Goal: Information Seeking & Learning: Find specific page/section

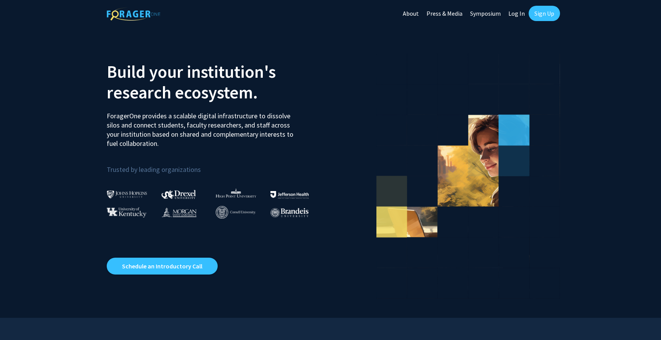
click at [521, 16] on link "Log In" at bounding box center [516, 13] width 24 height 27
select select
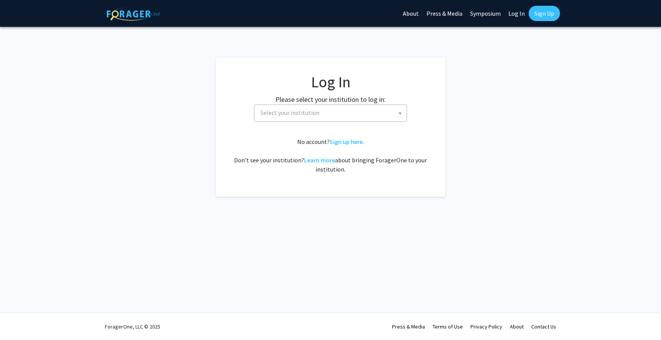
click at [358, 113] on span "Select your institution" at bounding box center [331, 113] width 149 height 16
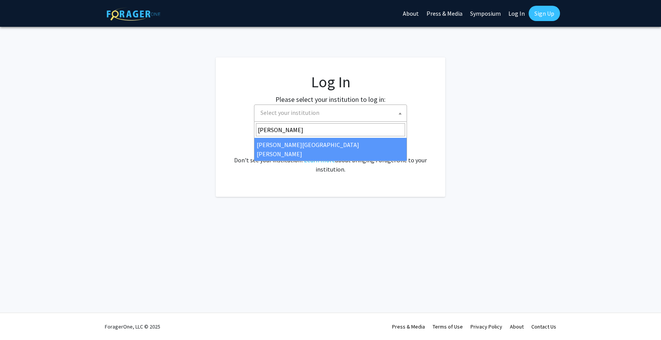
type input "[PERSON_NAME]"
select select "1"
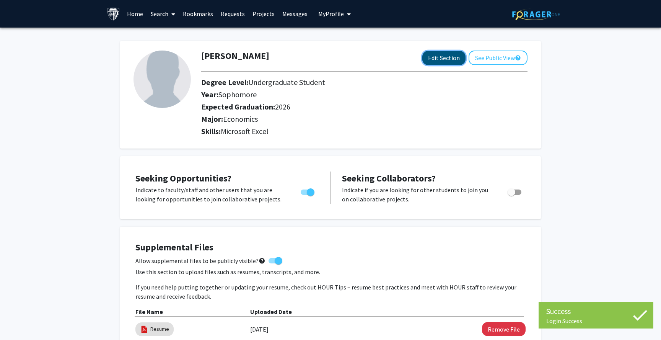
click at [443, 61] on button "Edit Section" at bounding box center [443, 58] width 43 height 14
select select "sophomore"
select select "2026"
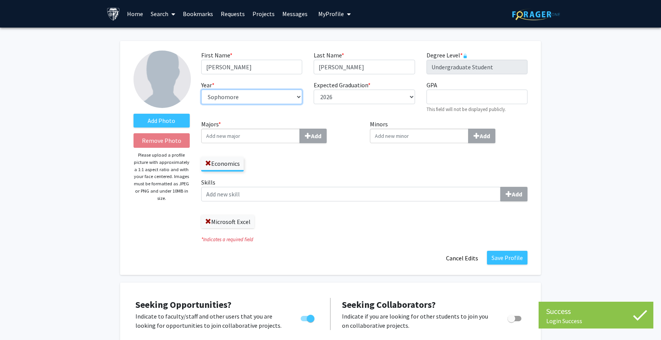
click at [275, 99] on select "--- First-year Sophomore Junior Senior Postbaccalaureate Certificate" at bounding box center [251, 96] width 101 height 15
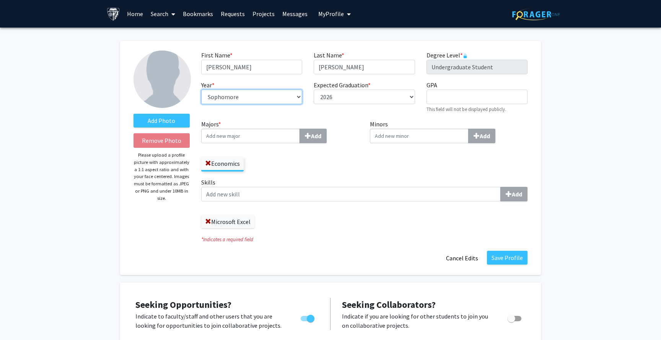
select select "senior"
click at [201, 89] on select "--- First-year Sophomore Junior Senior Postbaccalaureate Certificate" at bounding box center [251, 96] width 101 height 15
click at [264, 138] on input "Majors * Add" at bounding box center [250, 136] width 99 height 15
click at [401, 137] on input "Minors Add" at bounding box center [419, 136] width 99 height 15
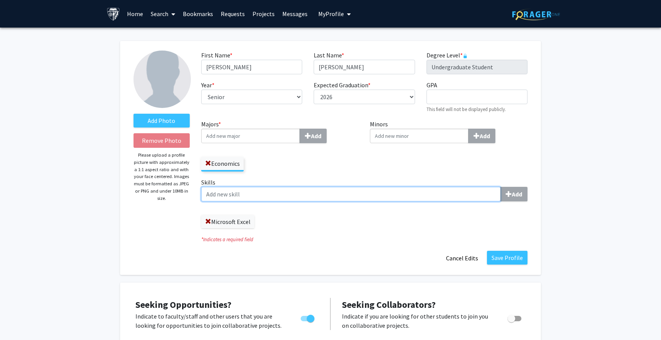
click at [261, 200] on input "Skills Add" at bounding box center [350, 194] width 299 height 15
type input "SQL"
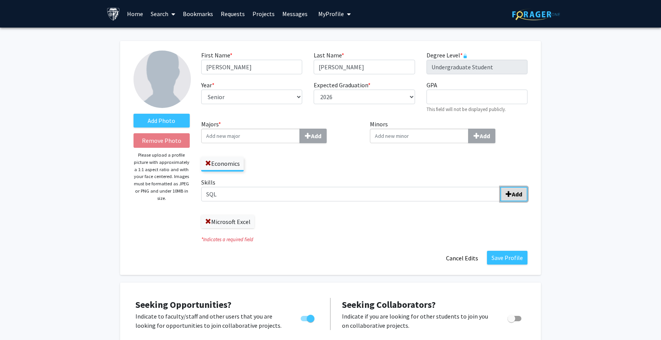
click at [518, 190] on b "Add" at bounding box center [517, 194] width 10 height 8
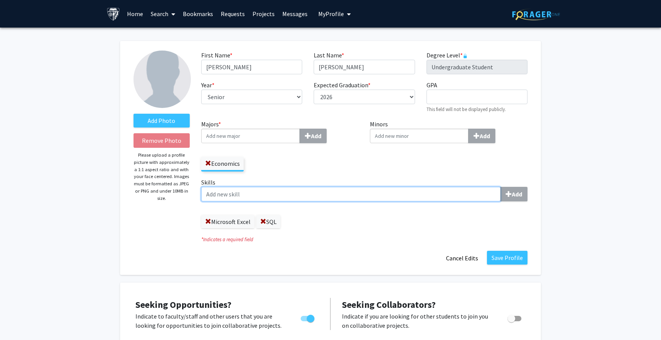
click at [402, 199] on input "Skills Add" at bounding box center [350, 194] width 299 height 15
type input "Powerpoint"
type input "Tableau"
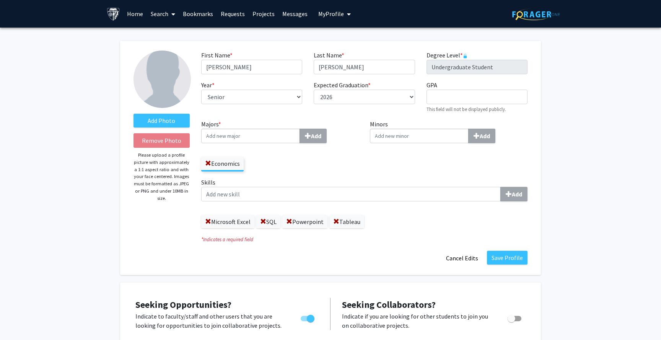
click at [410, 138] on input "Minors Add" at bounding box center [419, 136] width 99 height 15
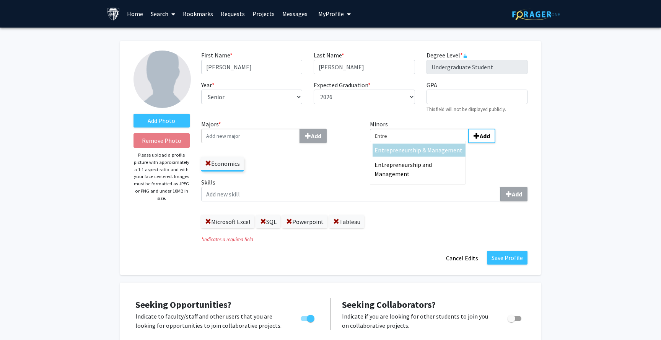
type input "Entre"
click at [419, 150] on span "preneurship & Management" at bounding box center [425, 150] width 73 height 8
click at [419, 143] on input "Entre" at bounding box center [419, 136] width 99 height 15
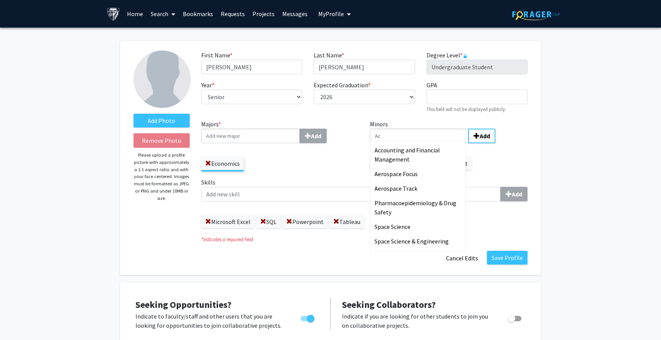
type input "A"
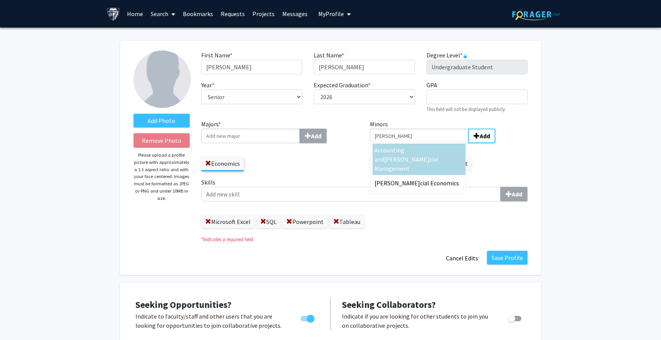
type input "Finan"
click at [397, 152] on span "Accounting and" at bounding box center [389, 154] width 30 height 17
click at [397, 143] on input "Finan" at bounding box center [419, 136] width 99 height 15
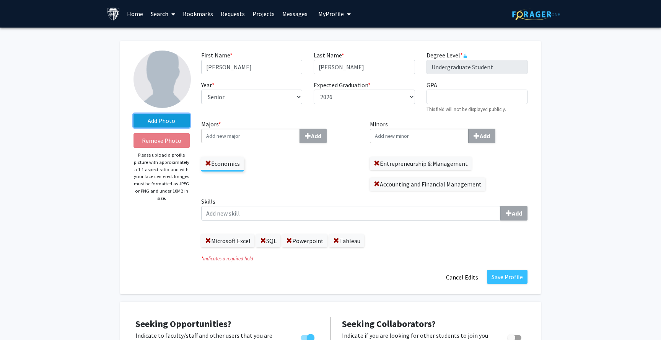
click at [166, 120] on label "Add Photo" at bounding box center [161, 121] width 56 height 14
click at [0, 0] on input "Add Photo" at bounding box center [0, 0] width 0 height 0
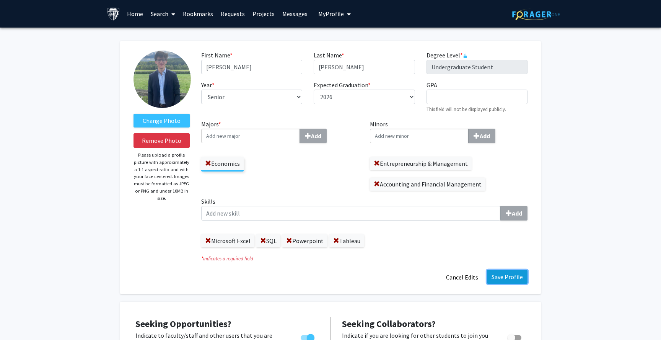
click at [512, 280] on button "Save Profile" at bounding box center [507, 277] width 41 height 14
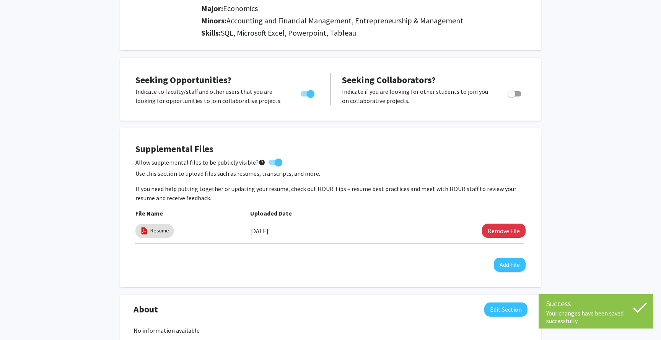
scroll to position [111, 0]
click at [505, 233] on button "Remove File" at bounding box center [504, 230] width 44 height 14
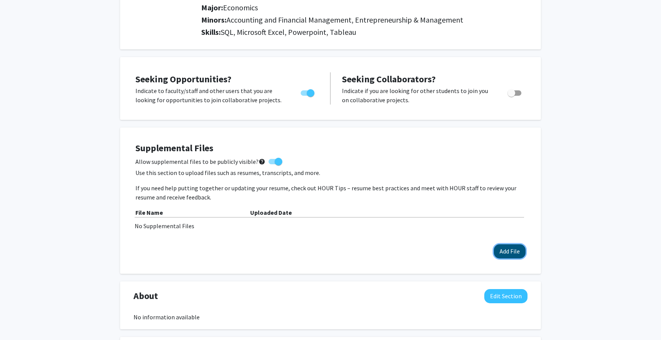
click at [524, 250] on button "Add File" at bounding box center [510, 251] width 32 height 14
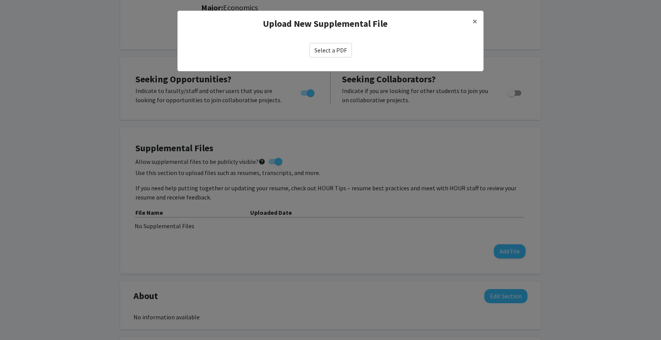
click at [327, 49] on label "Select a PDF" at bounding box center [330, 50] width 42 height 15
click at [0, 0] on input "Select a PDF" at bounding box center [0, 0] width 0 height 0
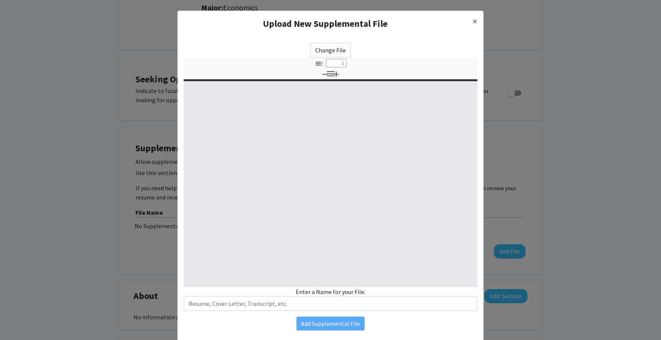
select select "custom"
type input "0"
select select "custom"
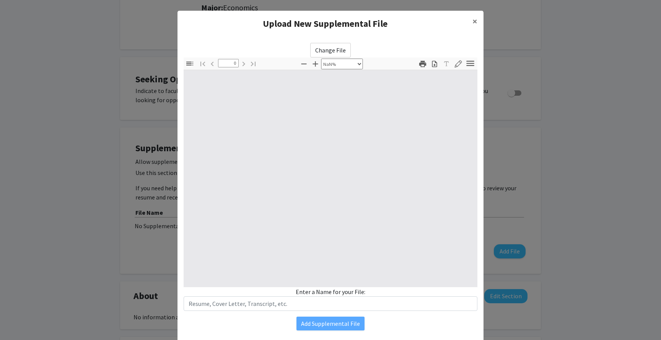
type input "1"
select select "auto"
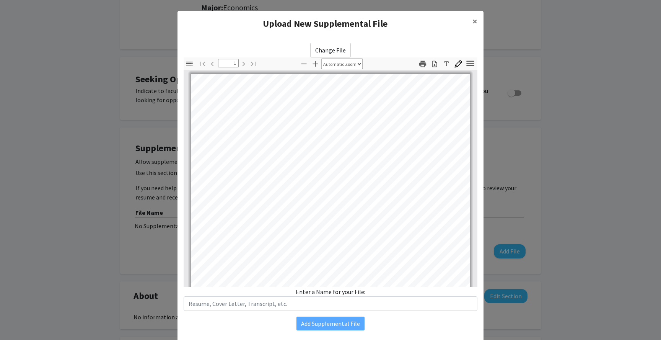
scroll to position [151, 0]
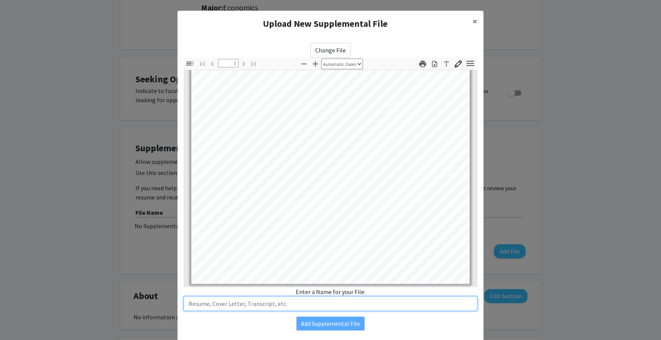
click at [352, 301] on input "text" at bounding box center [331, 303] width 294 height 15
type input "Resume"
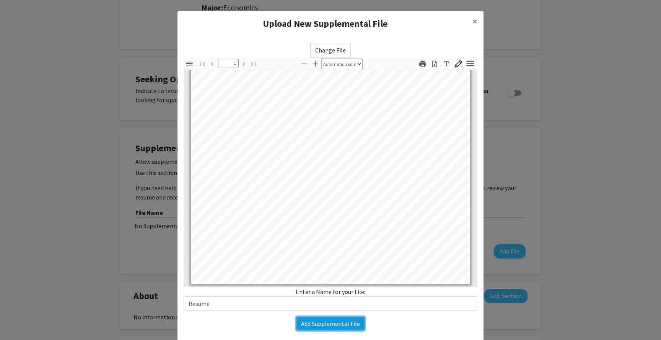
click at [319, 325] on button "Add Supplemental File" at bounding box center [330, 323] width 68 height 14
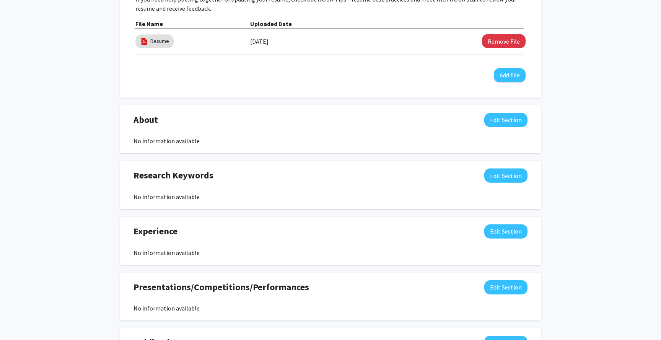
scroll to position [0, 0]
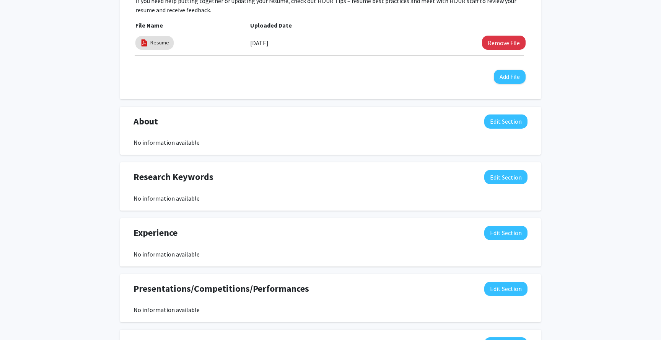
click at [602, 152] on div "Spencer Grossman Edit Section See Public View help Degree Level: Undergraduate …" at bounding box center [330, 93] width 661 height 729
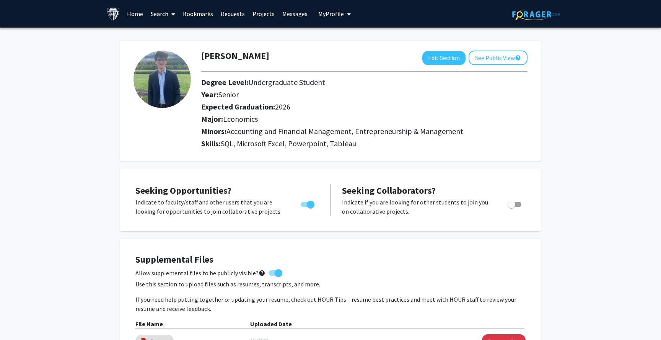
click at [135, 16] on link "Home" at bounding box center [135, 13] width 24 height 27
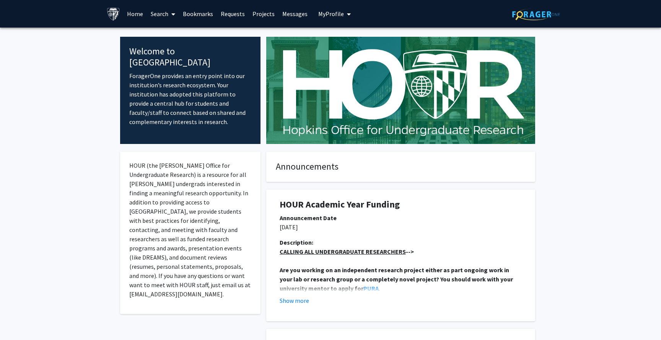
click at [260, 15] on link "Projects" at bounding box center [264, 13] width 30 height 27
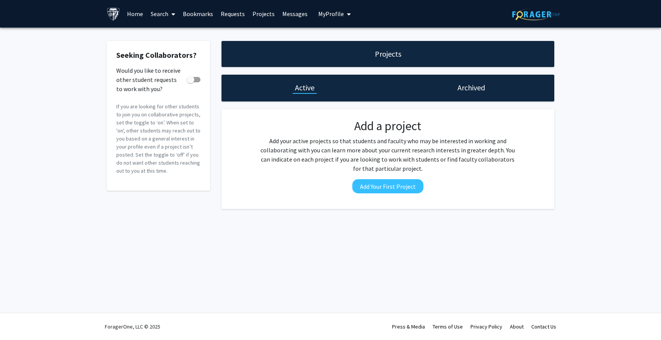
click at [164, 11] on link "Search" at bounding box center [163, 13] width 32 height 27
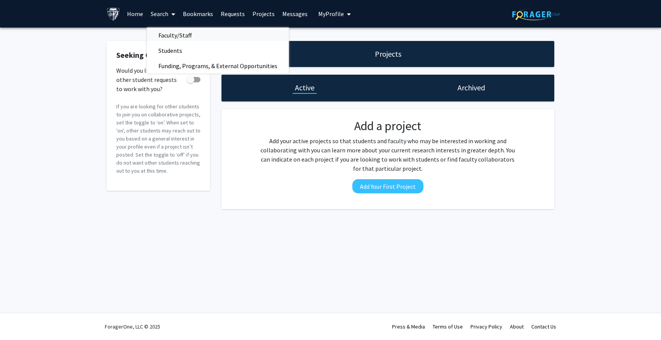
click at [174, 36] on span "Faculty/Staff" at bounding box center [175, 35] width 56 height 15
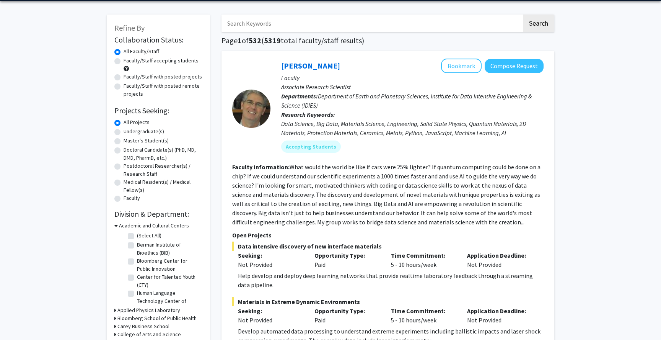
scroll to position [26, 0]
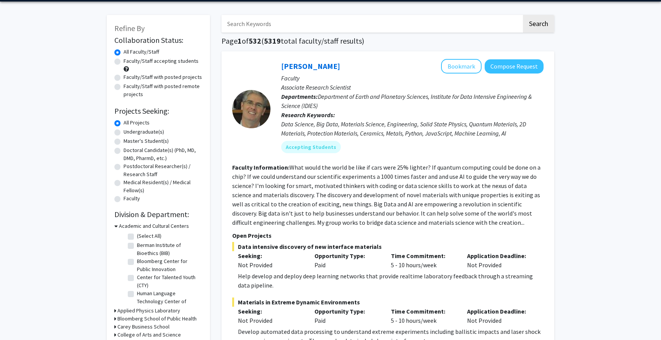
click at [145, 60] on label "Faculty/Staff accepting students" at bounding box center [161, 61] width 75 height 8
click at [129, 60] on input "Faculty/Staff accepting students" at bounding box center [126, 59] width 5 height 5
radio input "true"
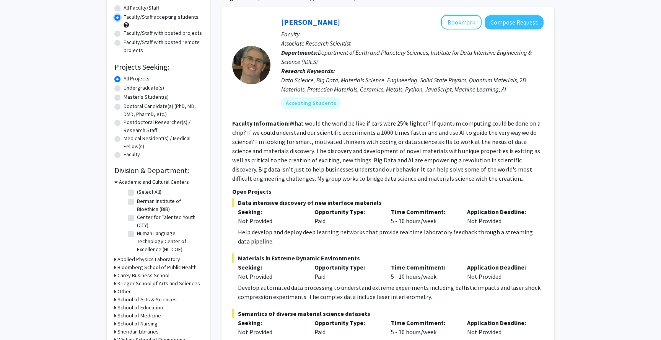
scroll to position [72, 0]
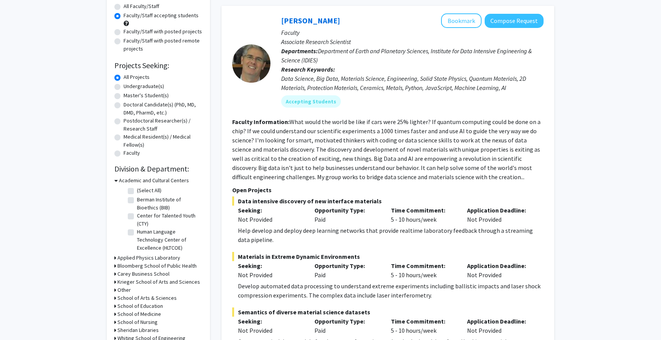
click at [124, 85] on label "Undergraduate(s)" at bounding box center [144, 86] width 41 height 8
click at [124, 85] on input "Undergraduate(s)" at bounding box center [126, 84] width 5 height 5
radio input "true"
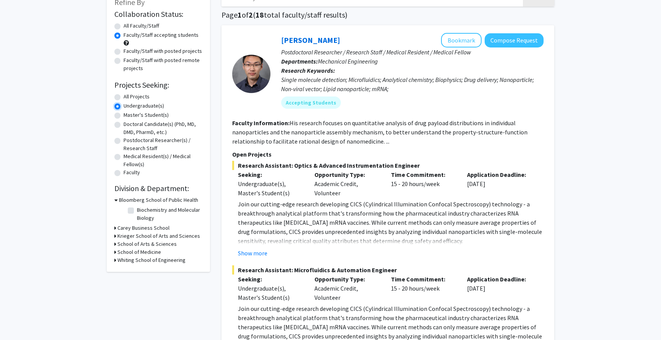
scroll to position [58, 0]
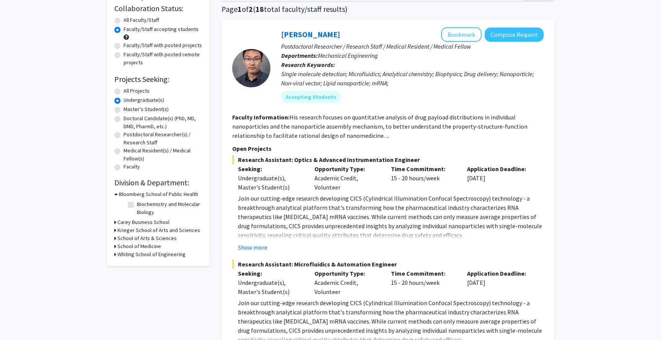
click at [115, 229] on icon at bounding box center [115, 230] width 2 height 8
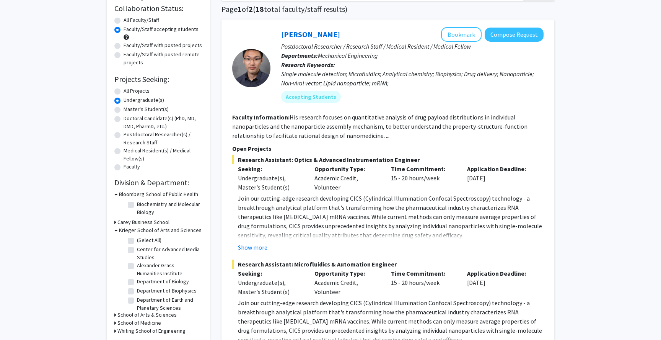
click at [114, 222] on icon at bounding box center [115, 222] width 2 height 8
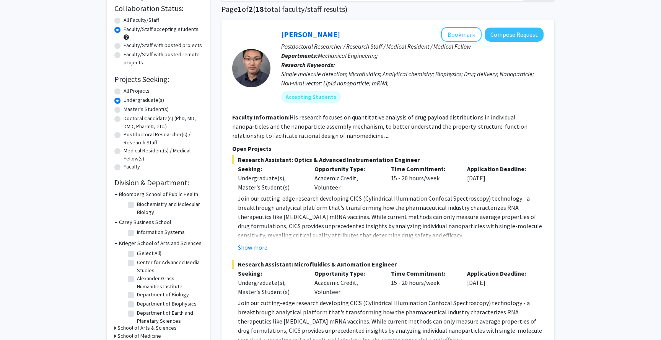
click at [112, 222] on div "Refine By Collaboration Status: Collaboration Status All Faculty/Staff Collabor…" at bounding box center [158, 169] width 103 height 372
click at [115, 221] on icon at bounding box center [115, 222] width 3 height 8
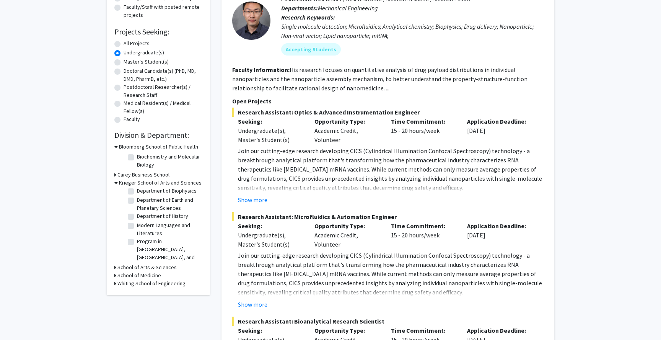
scroll to position [109, 0]
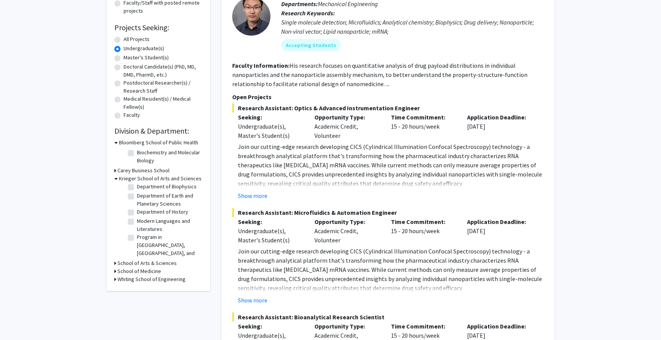
click at [117, 260] on div "School of Arts & Sciences" at bounding box center [158, 263] width 88 height 8
click at [116, 261] on icon at bounding box center [115, 263] width 2 height 8
click at [115, 262] on icon at bounding box center [115, 263] width 3 height 8
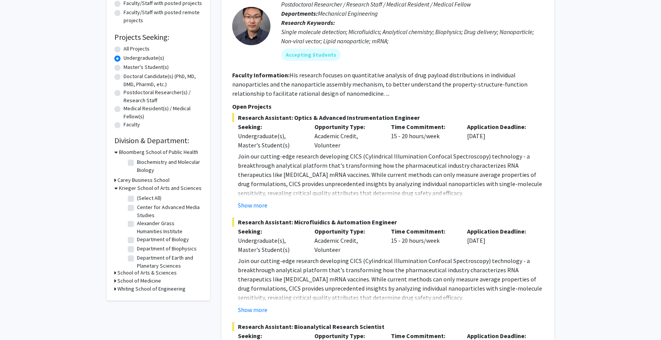
scroll to position [0, 0]
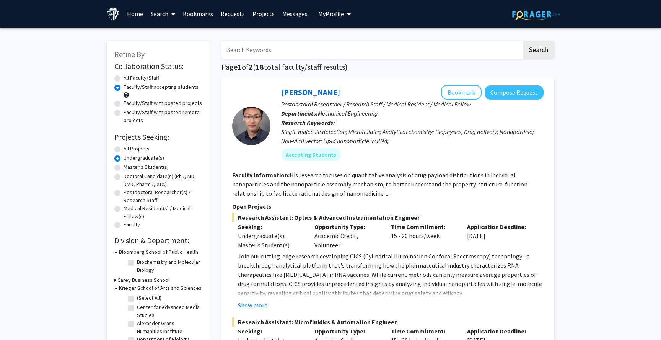
click at [271, 49] on input "Search Keywords" at bounding box center [371, 50] width 300 height 18
type input "Econ"
click at [523, 41] on button "Search" at bounding box center [538, 50] width 31 height 18
radio input "true"
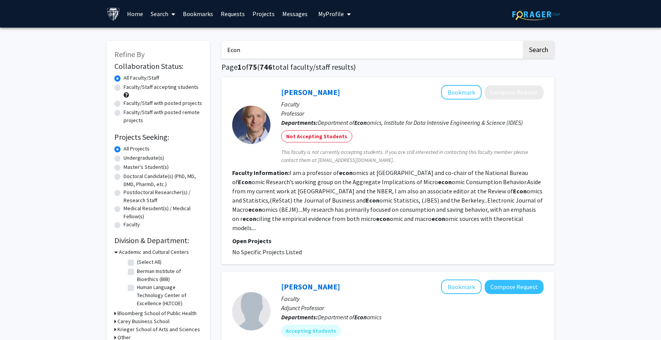
click at [143, 104] on label "Faculty/Staff with posted projects" at bounding box center [163, 103] width 78 height 8
click at [129, 104] on input "Faculty/Staff with posted projects" at bounding box center [126, 101] width 5 height 5
radio input "true"
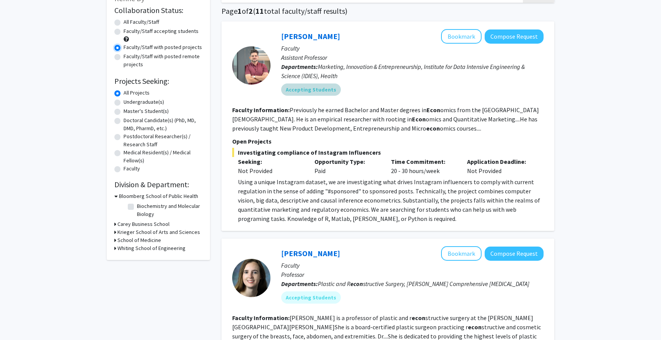
scroll to position [57, 0]
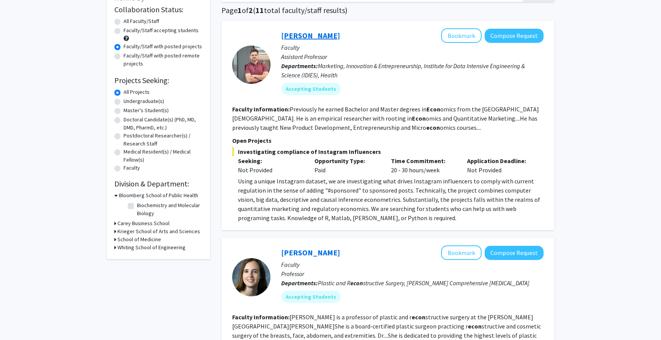
click at [331, 35] on link "Manuel Hermosilla" at bounding box center [310, 36] width 59 height 10
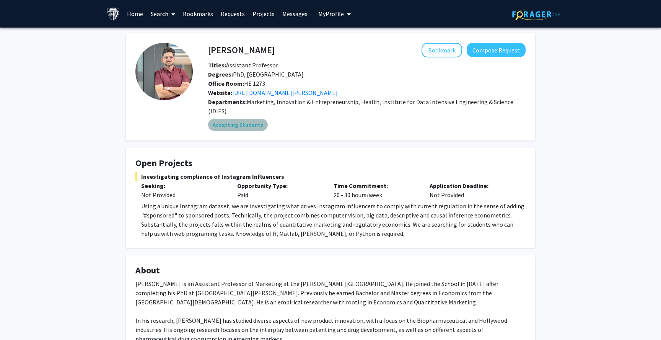
click at [246, 119] on mat-chip "Accepting Students" at bounding box center [238, 125] width 60 height 12
click at [299, 119] on div "Accepting Students" at bounding box center [367, 124] width 320 height 15
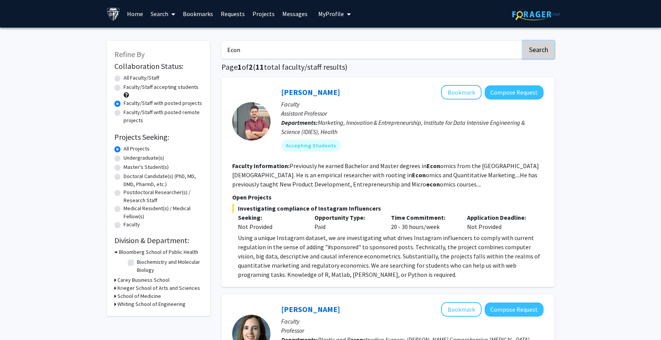
click at [539, 52] on button "Search" at bounding box center [538, 50] width 31 height 18
radio input "true"
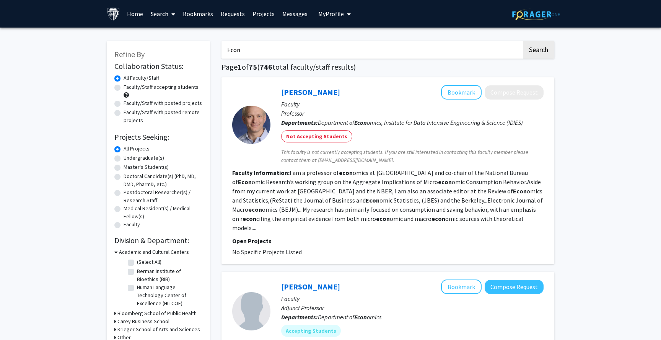
click at [124, 104] on label "Faculty/Staff with posted projects" at bounding box center [163, 103] width 78 height 8
click at [124, 104] on input "Faculty/Staff with posted projects" at bounding box center [126, 101] width 5 height 5
radio input "true"
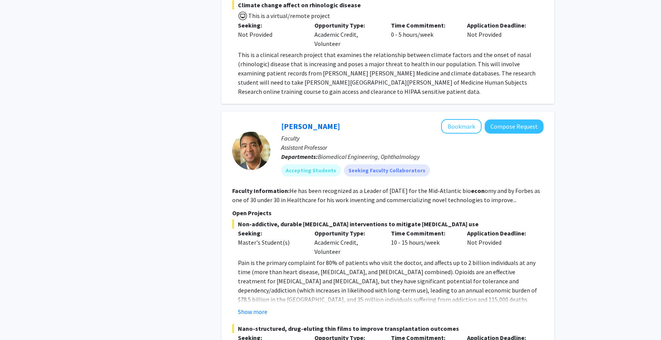
scroll to position [2695, 0]
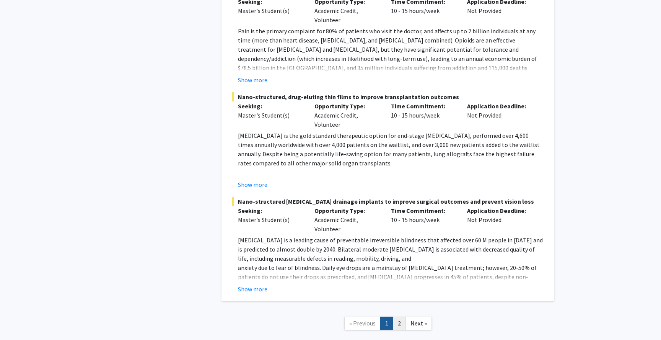
click at [397, 316] on link "2" at bounding box center [399, 322] width 13 height 13
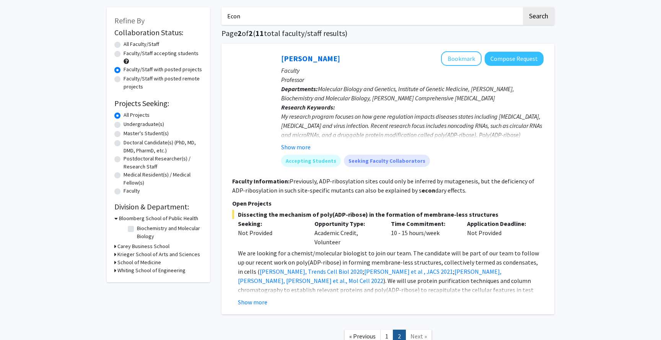
scroll to position [93, 0]
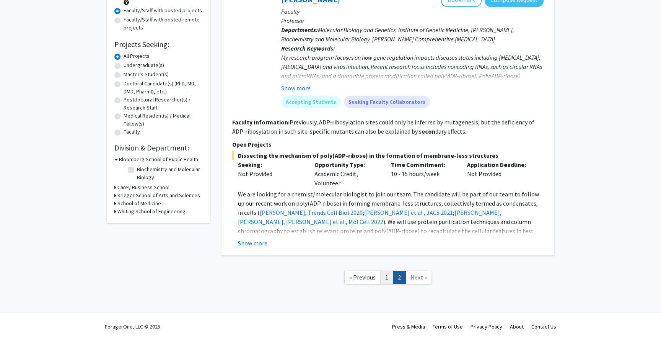
click at [389, 277] on link "1" at bounding box center [386, 276] width 13 height 13
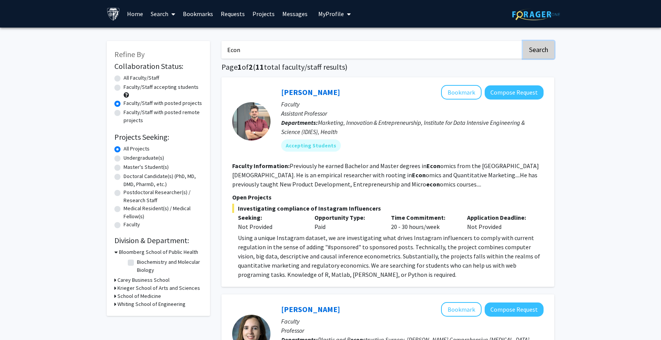
click at [530, 52] on button "Search" at bounding box center [538, 50] width 31 height 18
radio input "true"
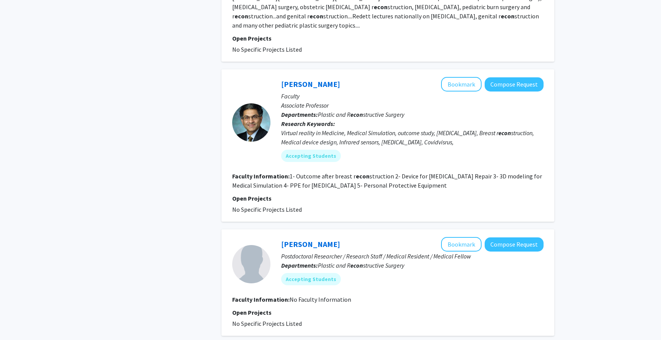
scroll to position [1107, 0]
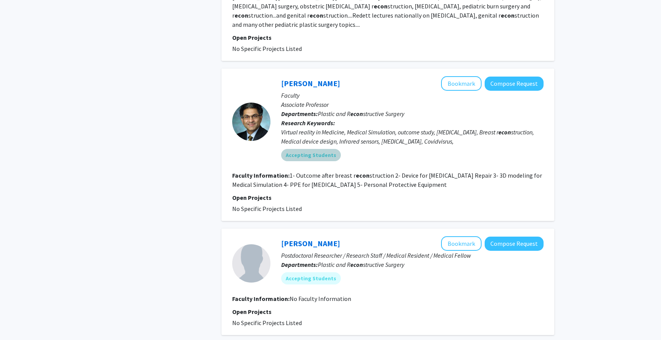
click at [314, 147] on div "Accepting Students" at bounding box center [412, 154] width 265 height 15
click at [310, 149] on mat-chip "Accepting Students" at bounding box center [311, 155] width 60 height 12
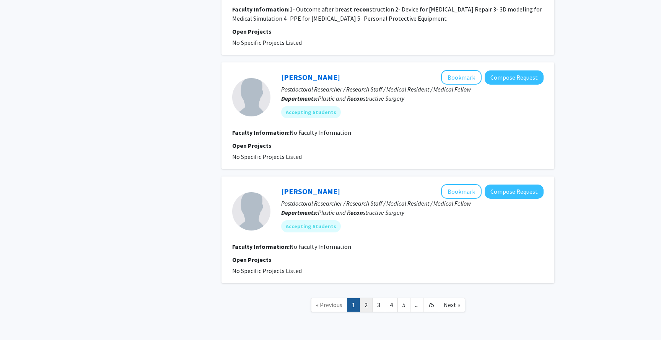
click at [366, 298] on link "2" at bounding box center [366, 304] width 13 height 13
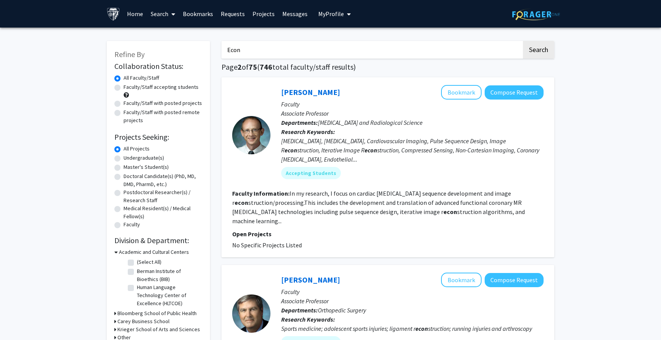
click at [316, 47] on input "Econ" at bounding box center [371, 50] width 300 height 18
type input "Economics"
click at [523, 41] on button "Search" at bounding box center [538, 50] width 31 height 18
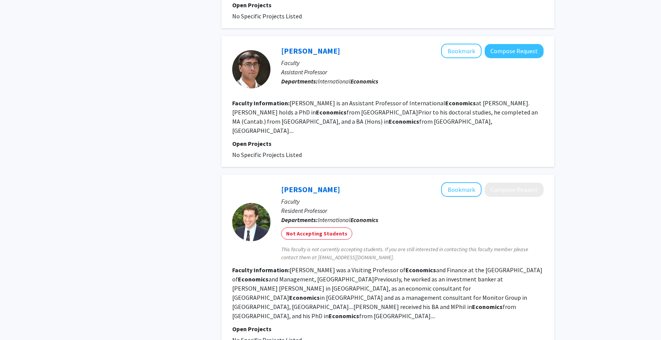
scroll to position [1336, 0]
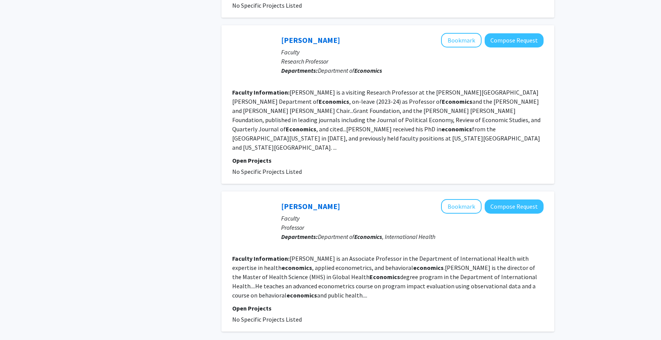
scroll to position [1300, 0]
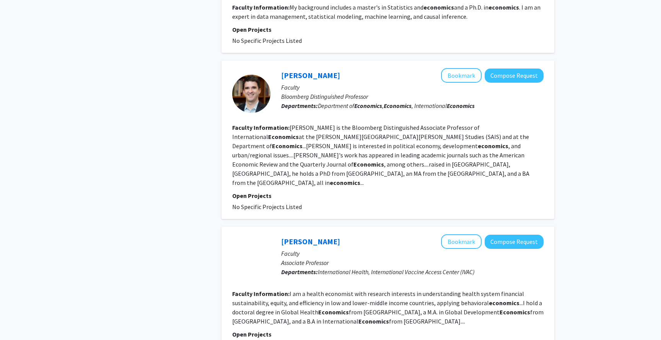
scroll to position [1078, 0]
